Goal: Check status: Check status

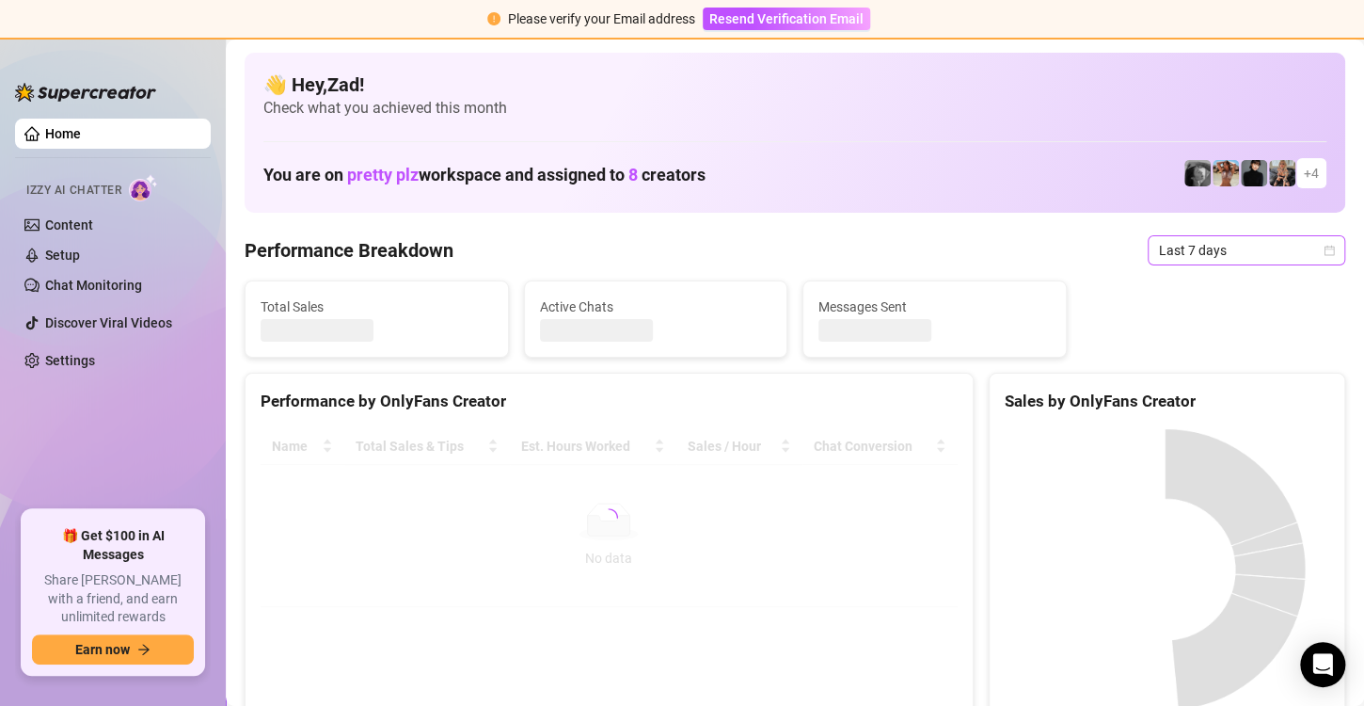
click at [1159, 251] on span "Last 7 days" at bounding box center [1246, 250] width 175 height 28
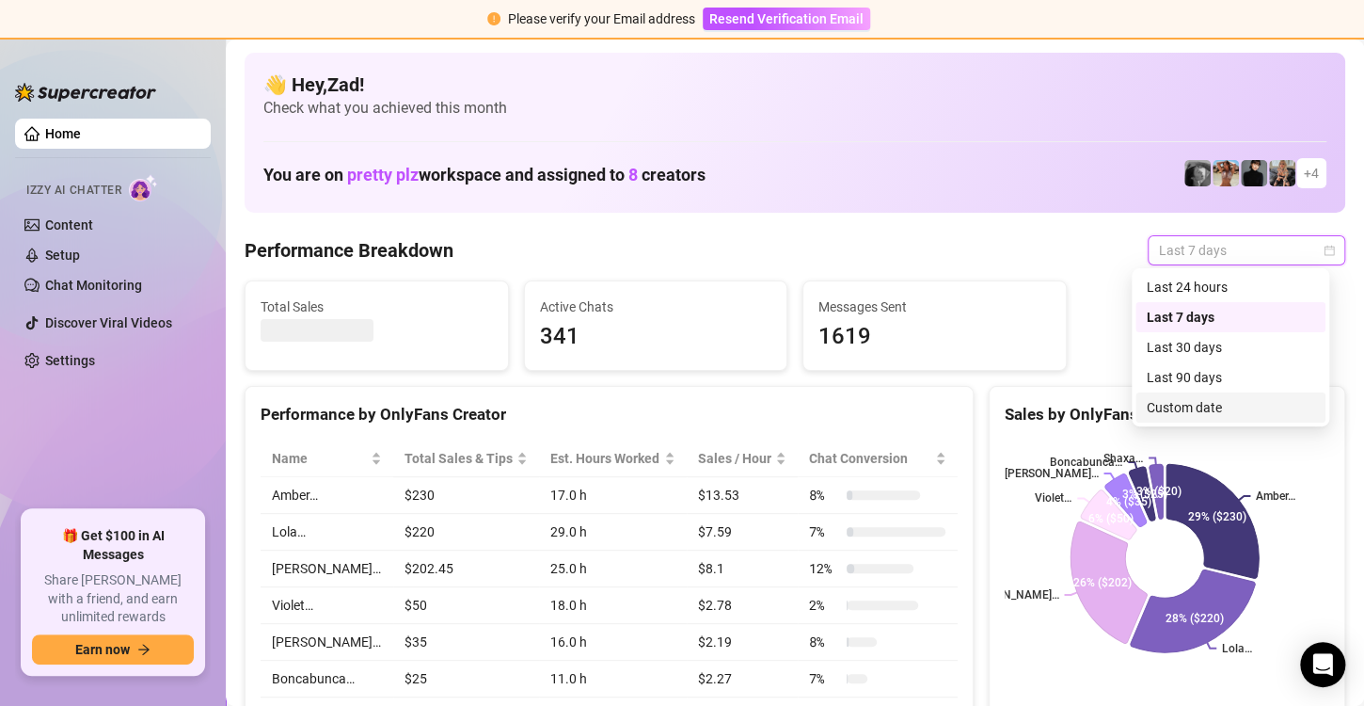
click at [1177, 406] on div "Custom date" at bounding box center [1230, 407] width 167 height 21
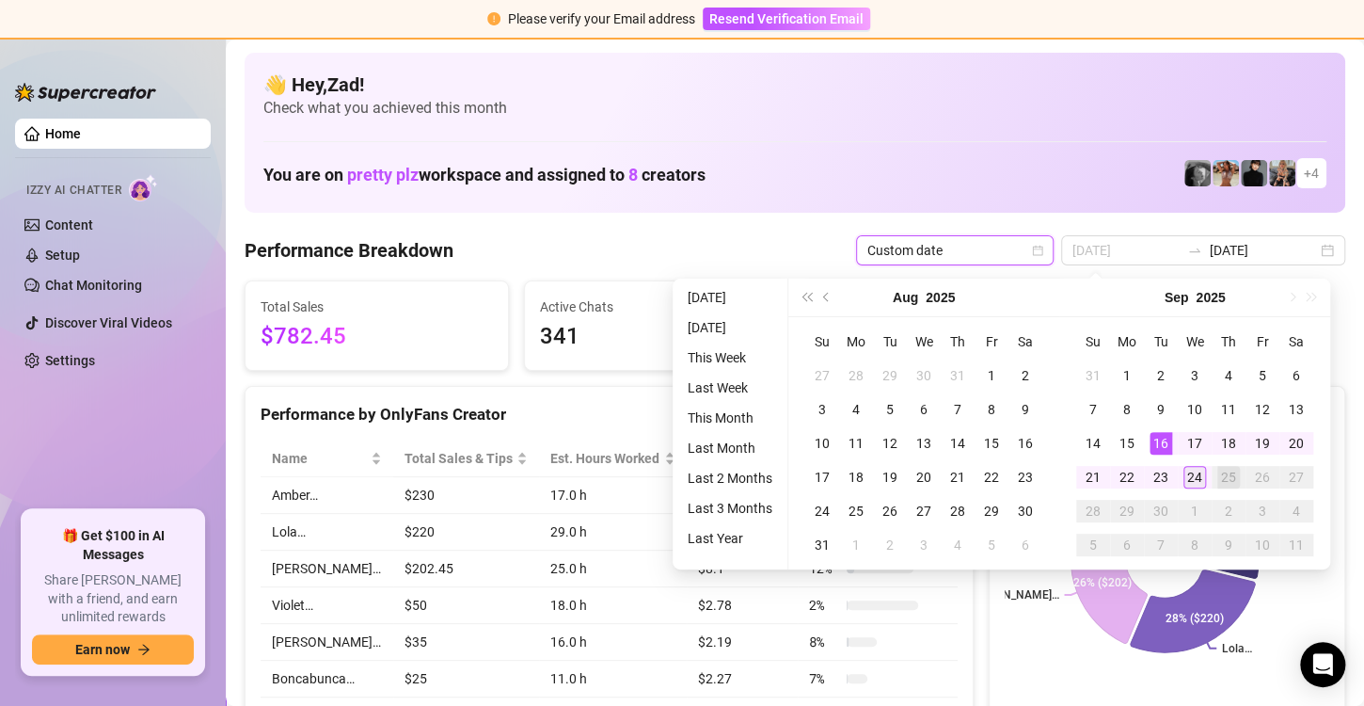
type input "[DATE]"
click at [1181, 478] on td "24" at bounding box center [1195, 477] width 34 height 34
click at [1192, 477] on div "24" at bounding box center [1195, 477] width 23 height 23
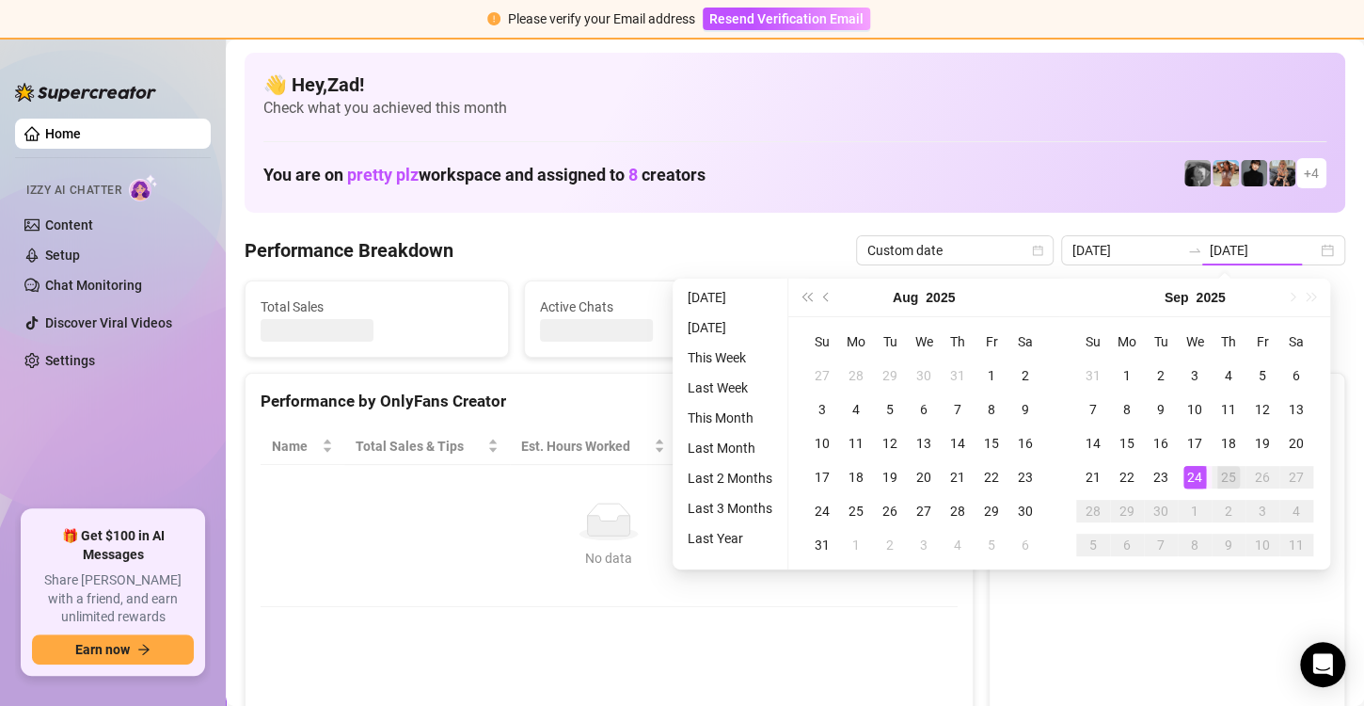
type input "[DATE]"
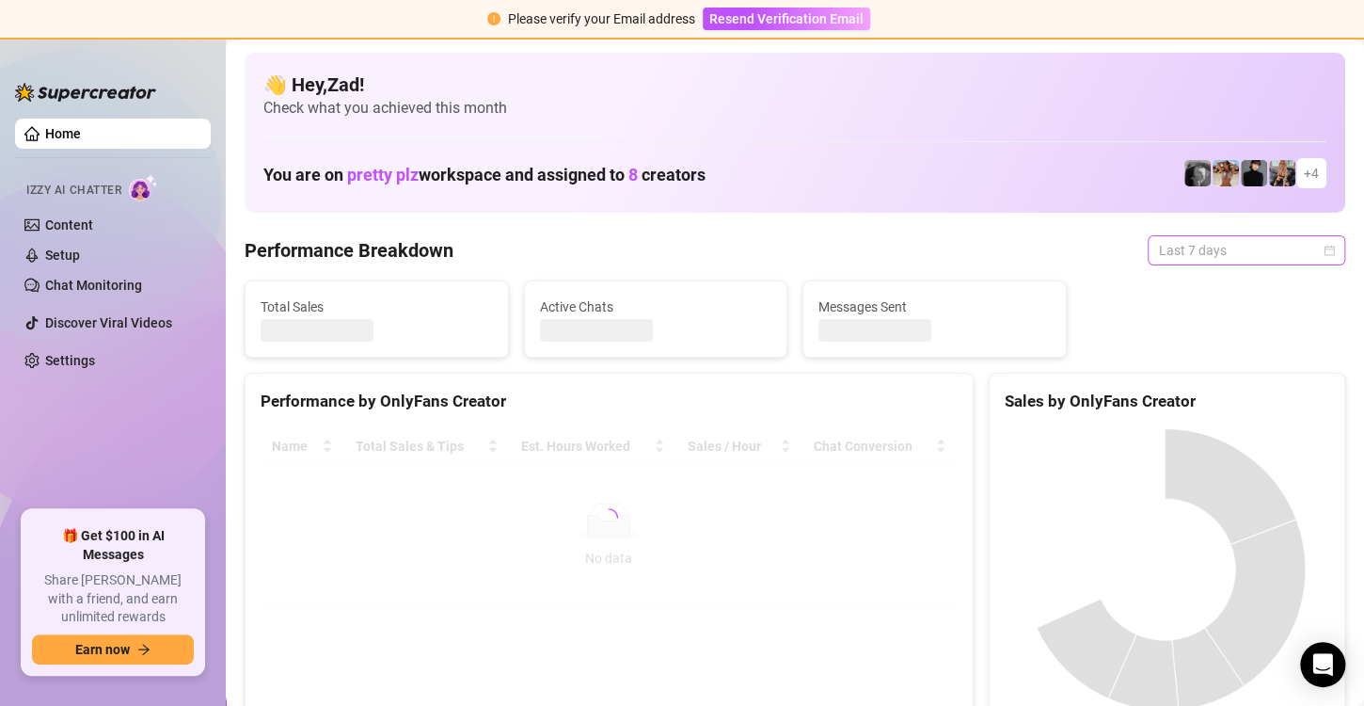
click at [1203, 250] on span "Last 7 days" at bounding box center [1246, 250] width 175 height 28
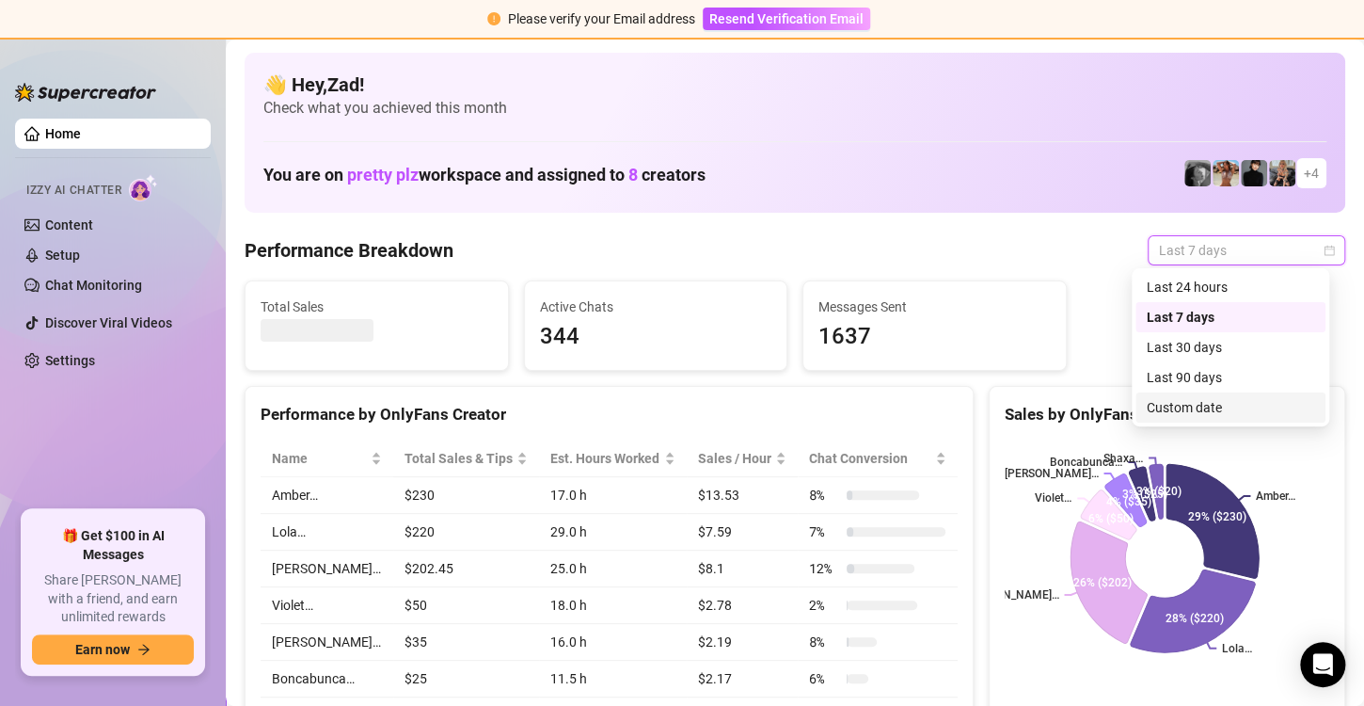
click at [1189, 397] on div "Custom date" at bounding box center [1230, 407] width 167 height 21
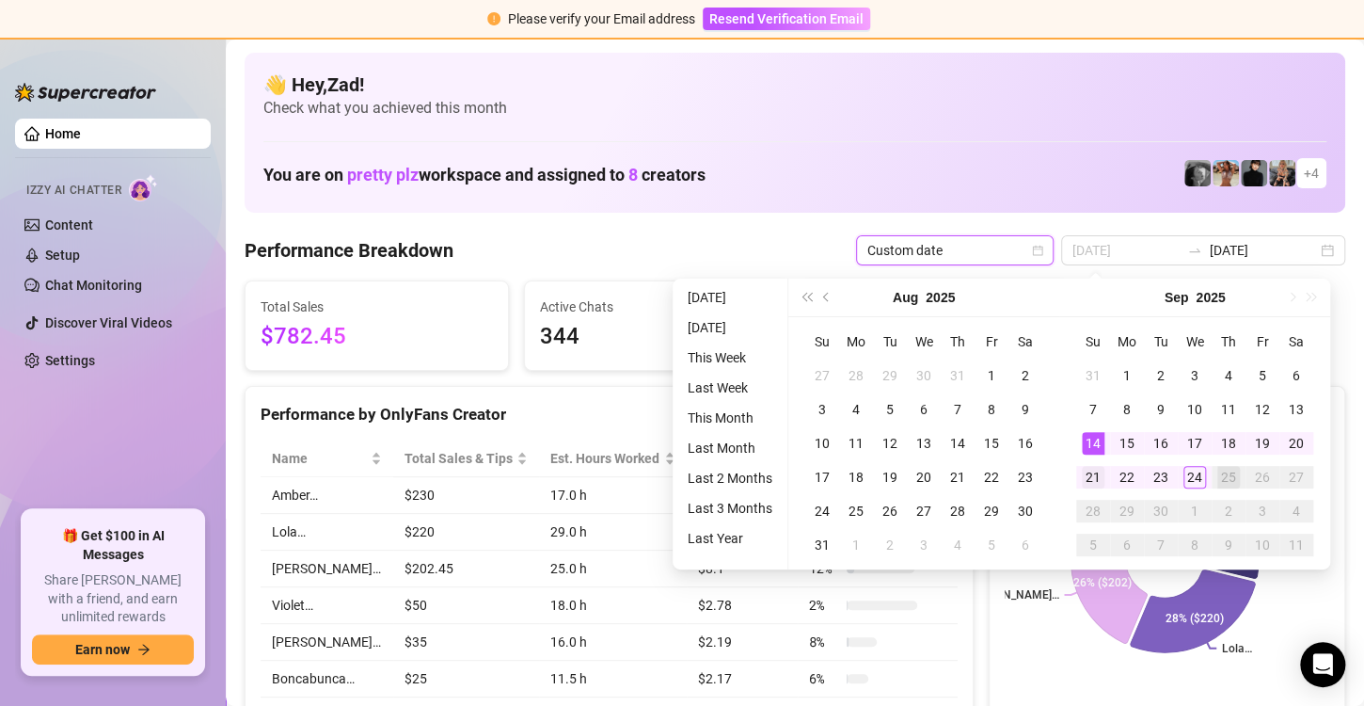
type input "2025-09-21"
click at [1090, 467] on div "21" at bounding box center [1093, 477] width 23 height 23
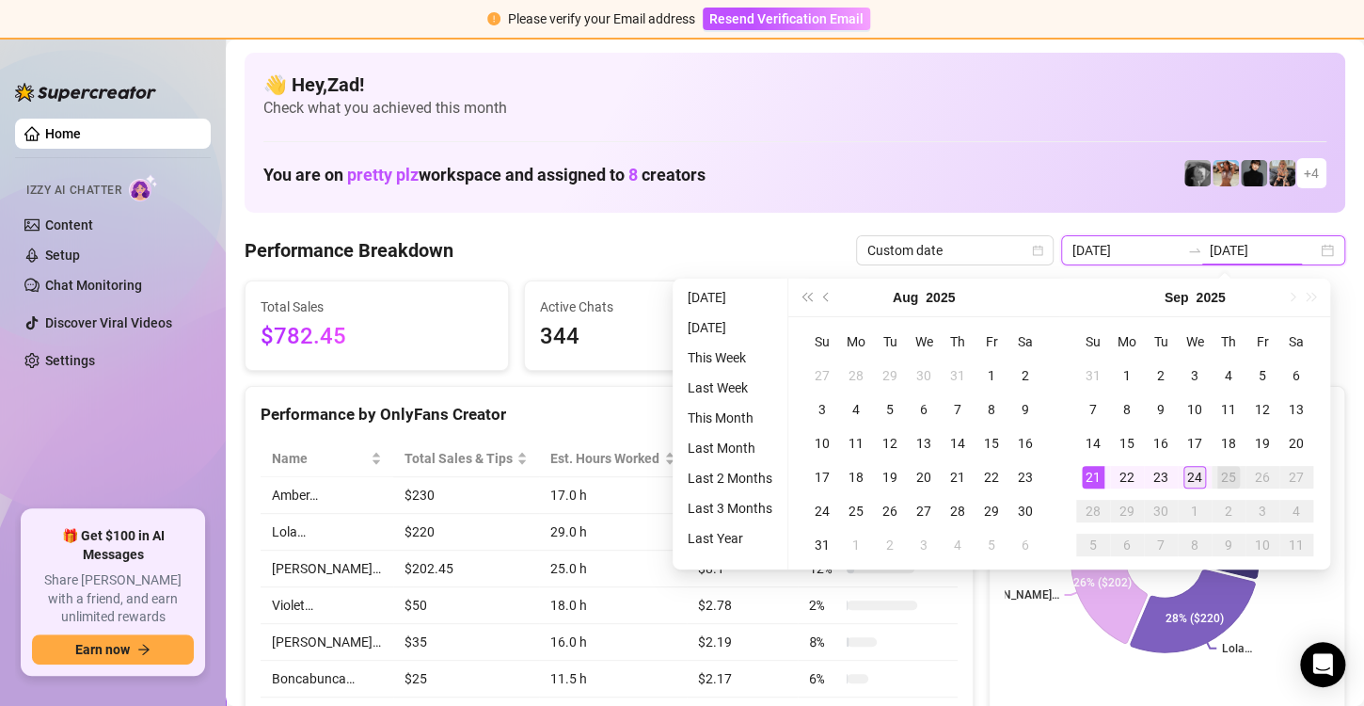
type input "[DATE]"
click at [1188, 481] on div "24" at bounding box center [1195, 477] width 23 height 23
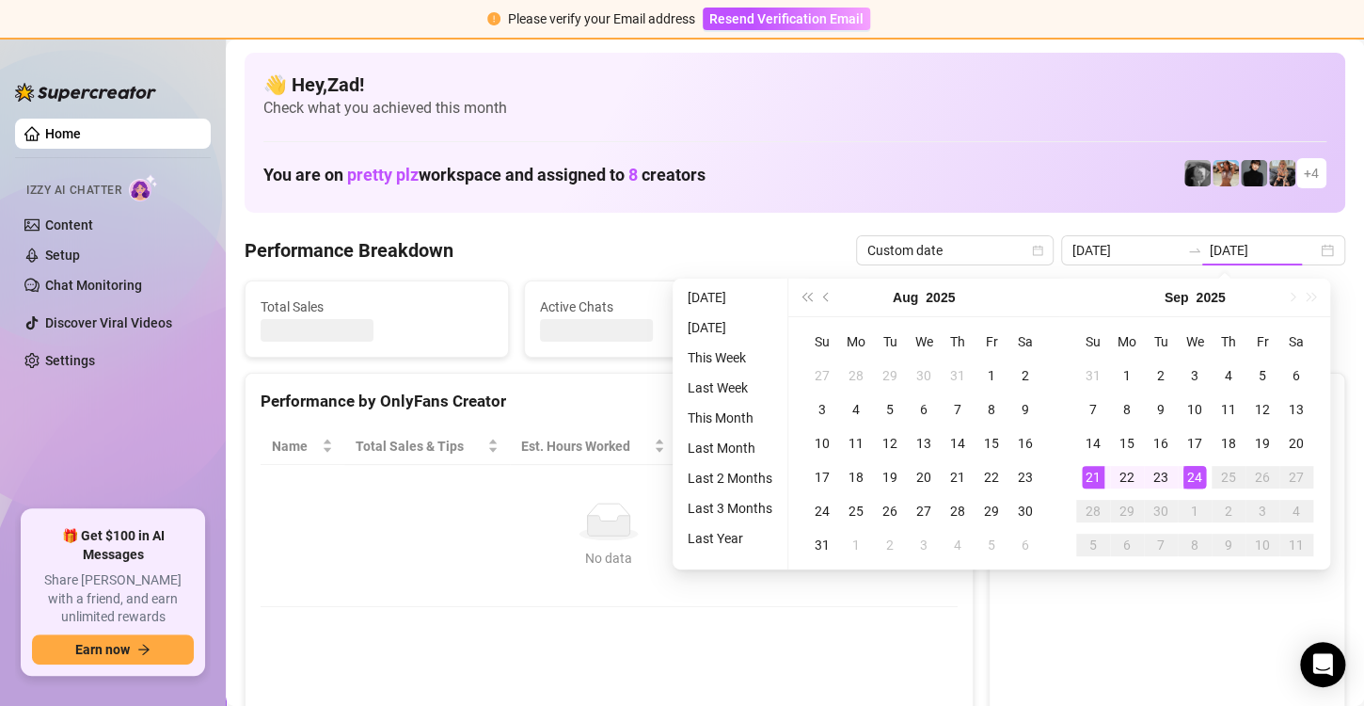
type input "2025-09-21"
type input "[DATE]"
